Goal: Task Accomplishment & Management: Use online tool/utility

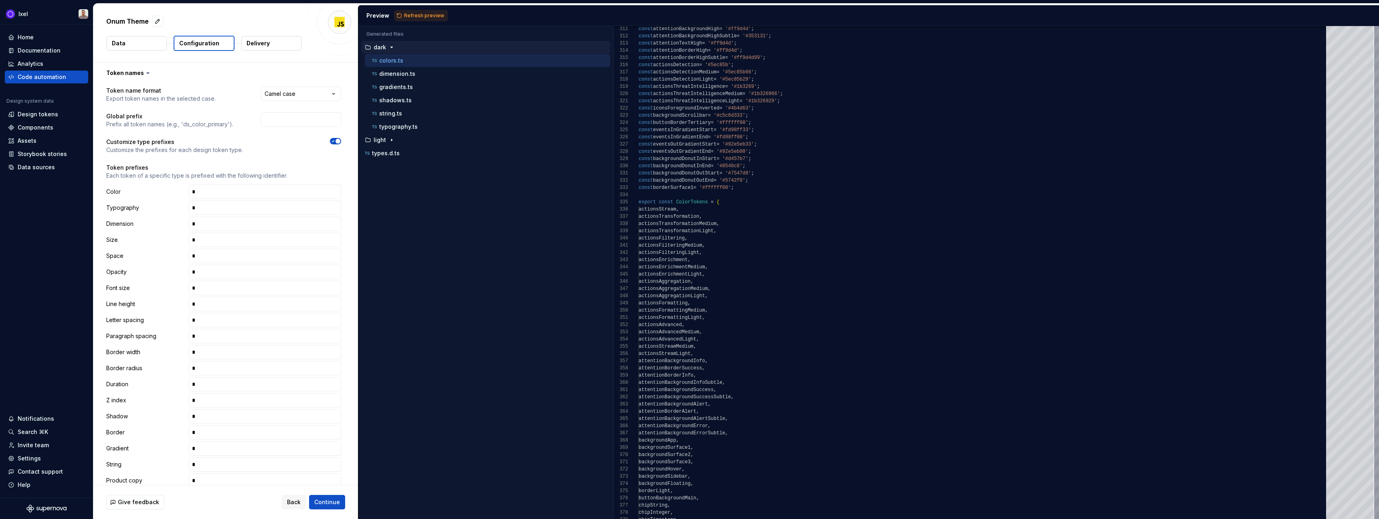
scroll to position [747, 0]
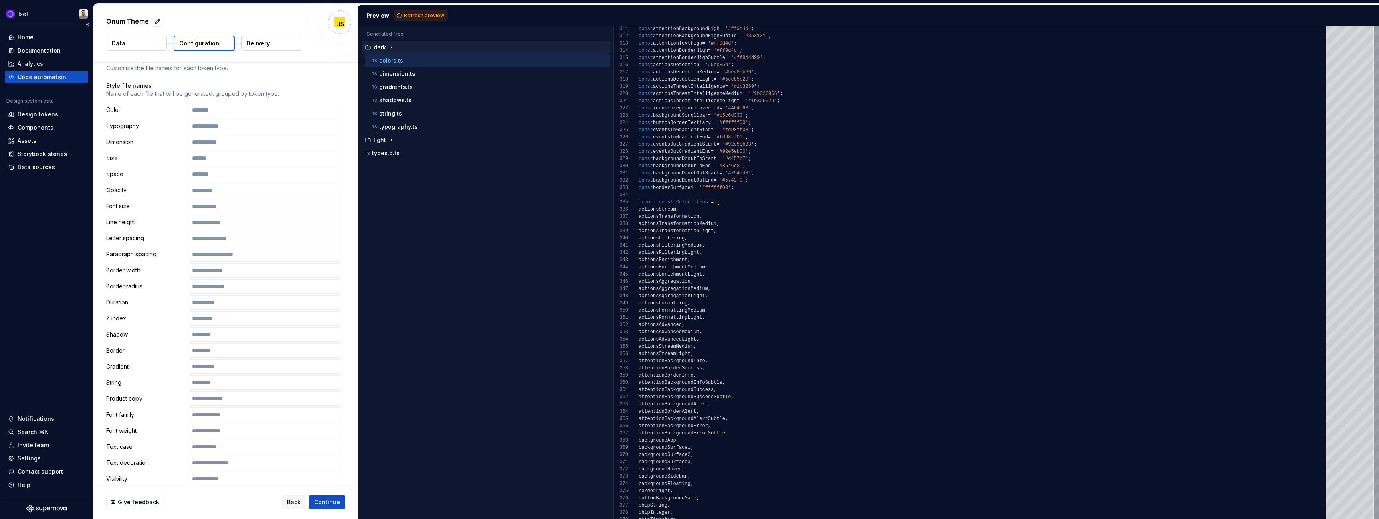
click at [33, 78] on div "Code automation" at bounding box center [42, 77] width 49 height 8
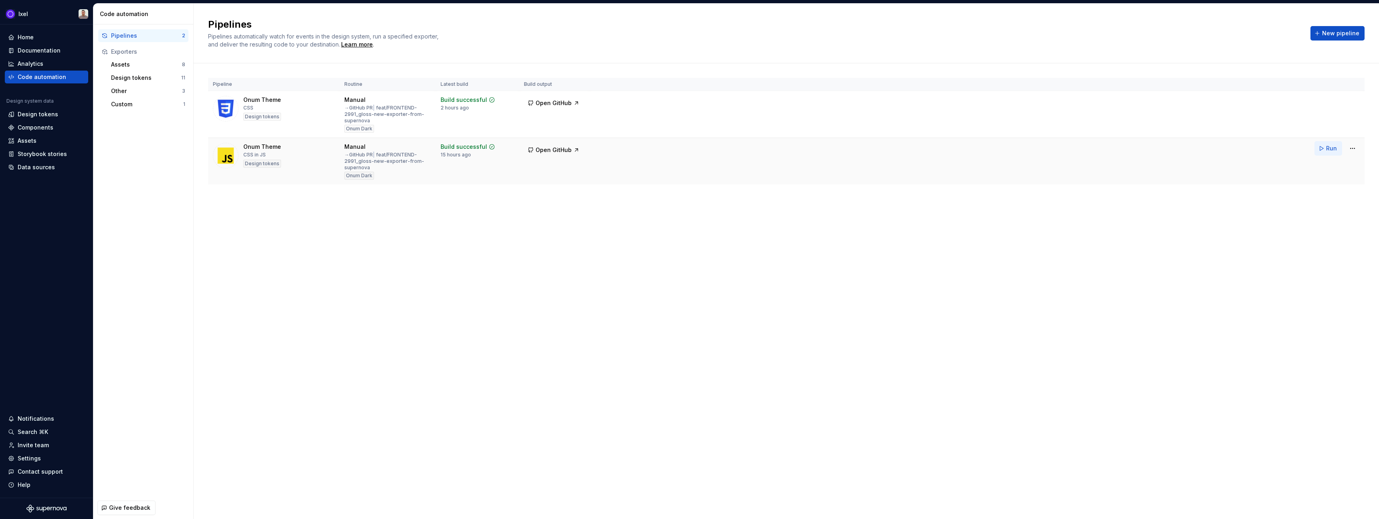
click at [1328, 149] on span "Run" at bounding box center [1331, 148] width 11 height 8
click at [1352, 148] on html "Ixel Home Documentation Analytics Code automation Design system data Design tok…" at bounding box center [689, 259] width 1379 height 519
click at [1310, 166] on div "Edit pipeline" at bounding box center [1342, 166] width 69 height 8
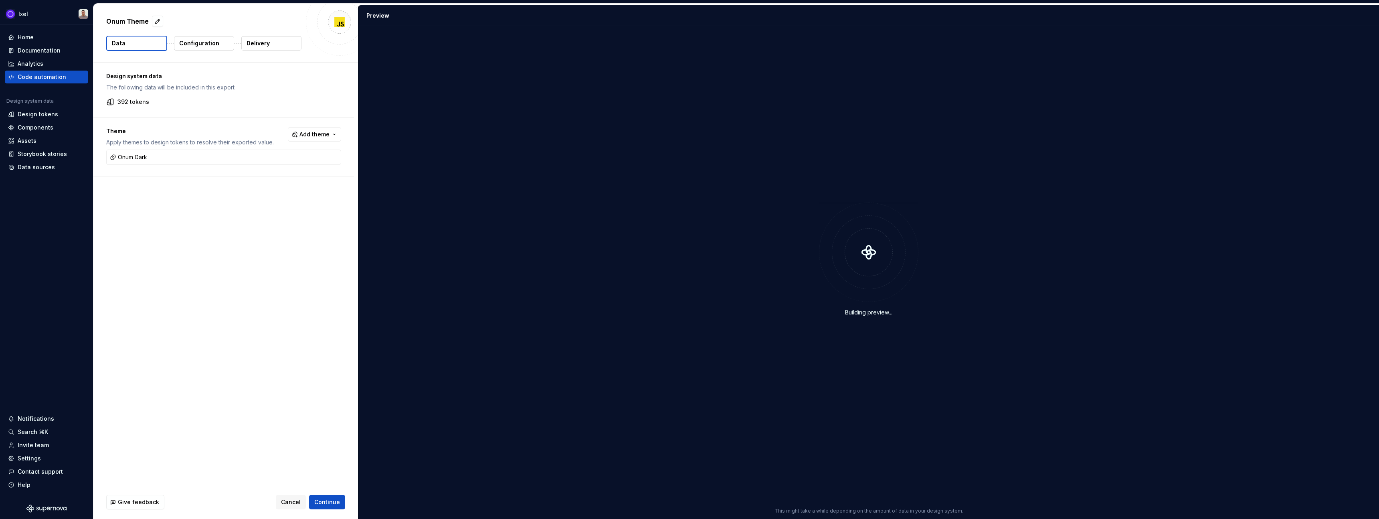
click at [206, 49] on button "Configuration" at bounding box center [204, 43] width 60 height 14
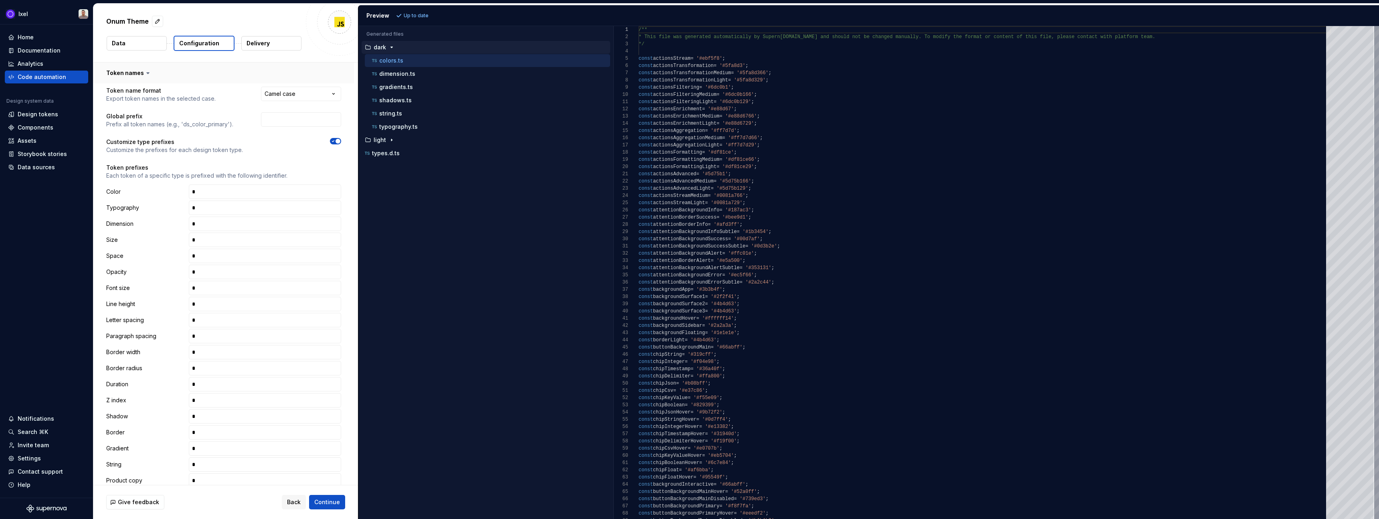
click at [140, 73] on button "button" at bounding box center [223, 73] width 261 height 21
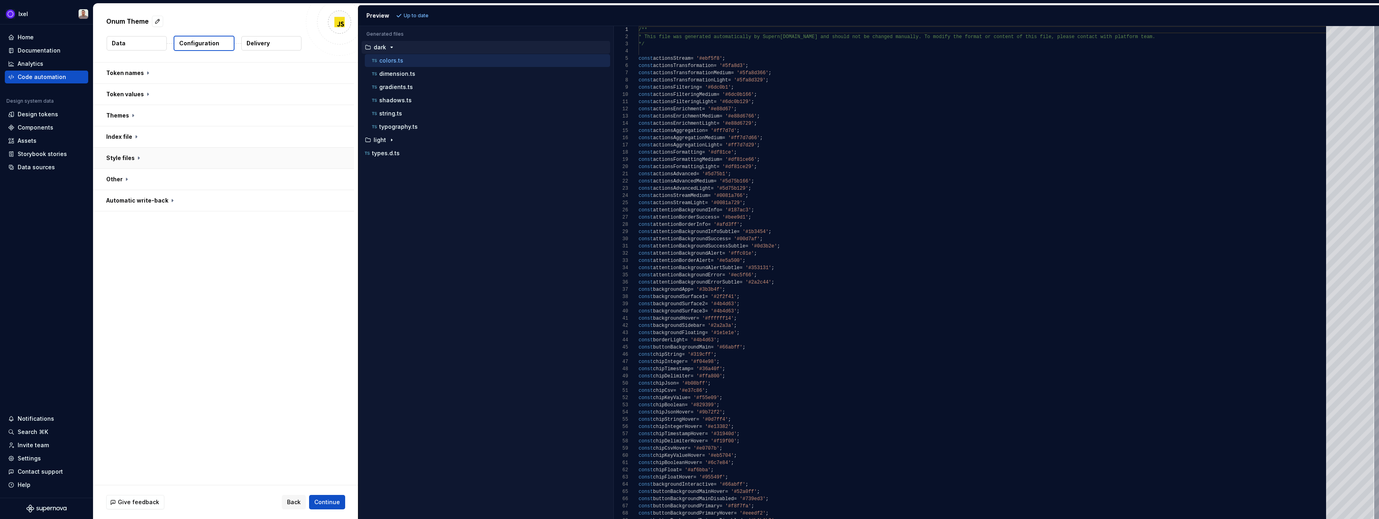
click at [129, 160] on button "button" at bounding box center [223, 158] width 261 height 21
